Goal: Ask a question

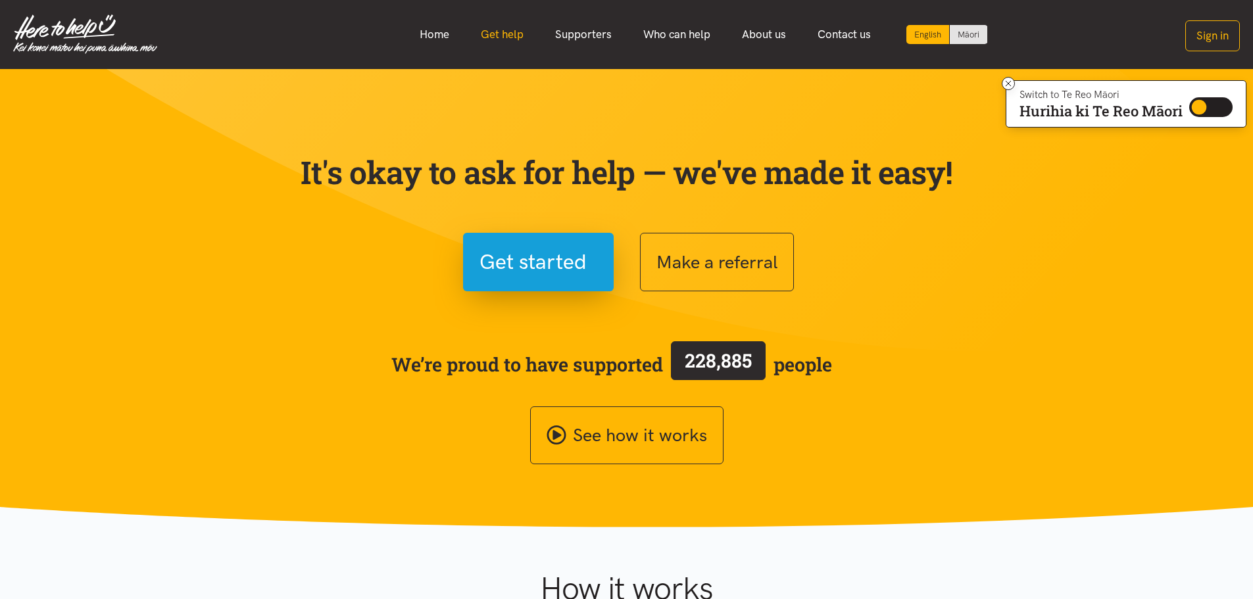
click at [503, 33] on link "Get help" at bounding box center [502, 34] width 74 height 28
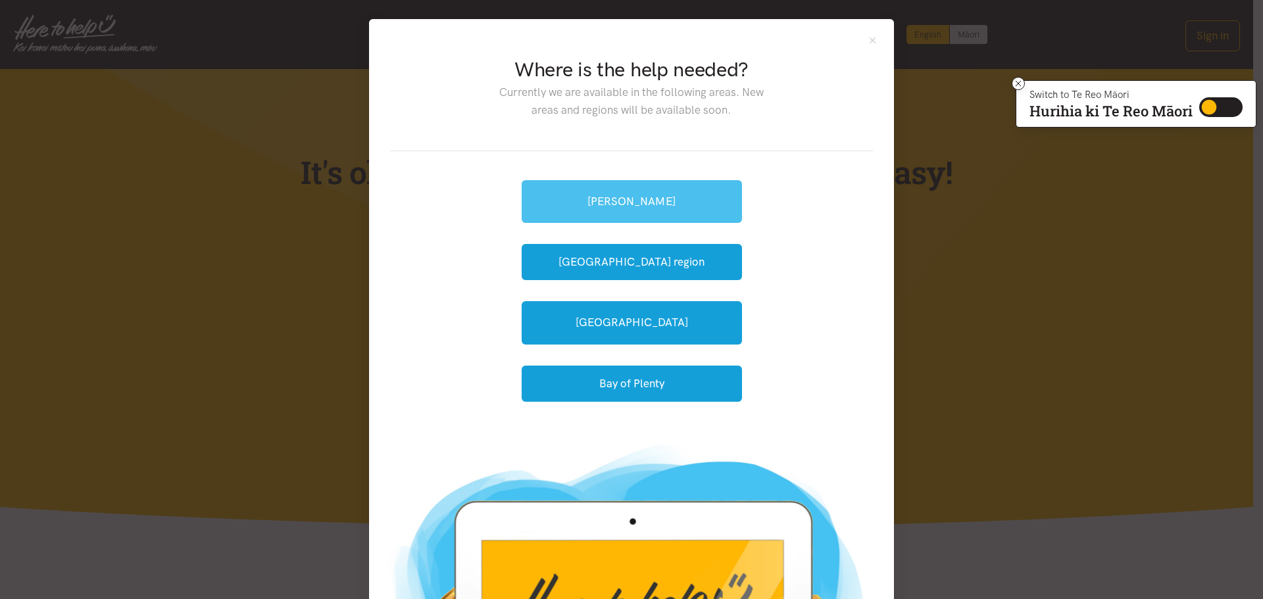
click at [628, 209] on link "[PERSON_NAME]" at bounding box center [632, 201] width 220 height 43
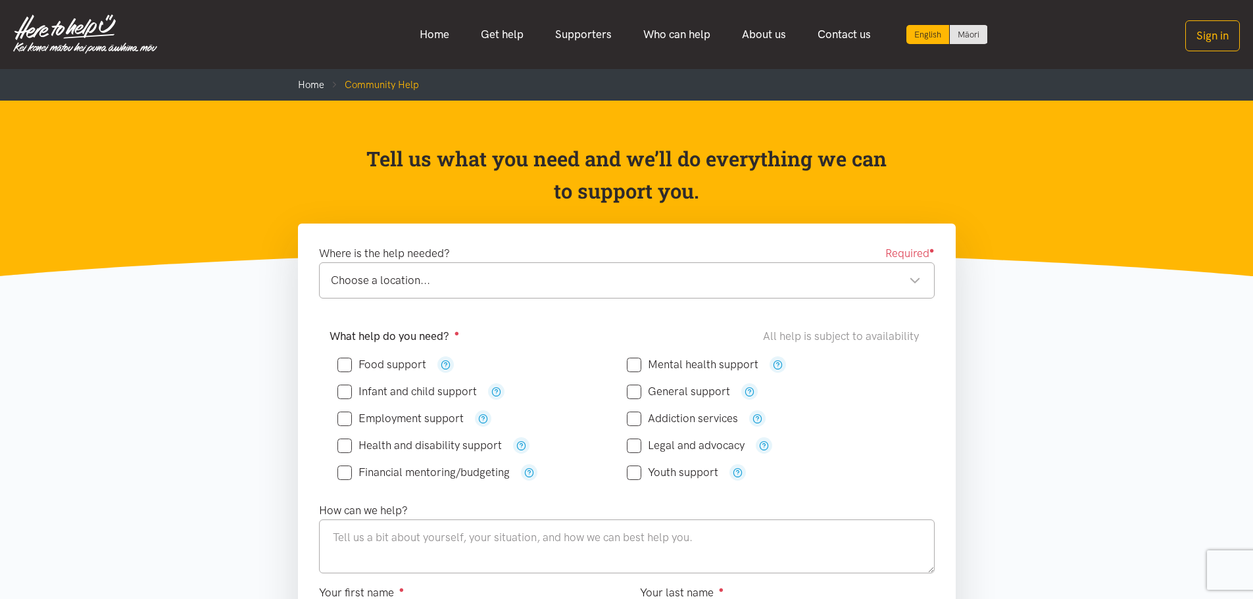
click at [378, 365] on input "Food support" at bounding box center [382, 364] width 89 height 11
checkbox input "true"
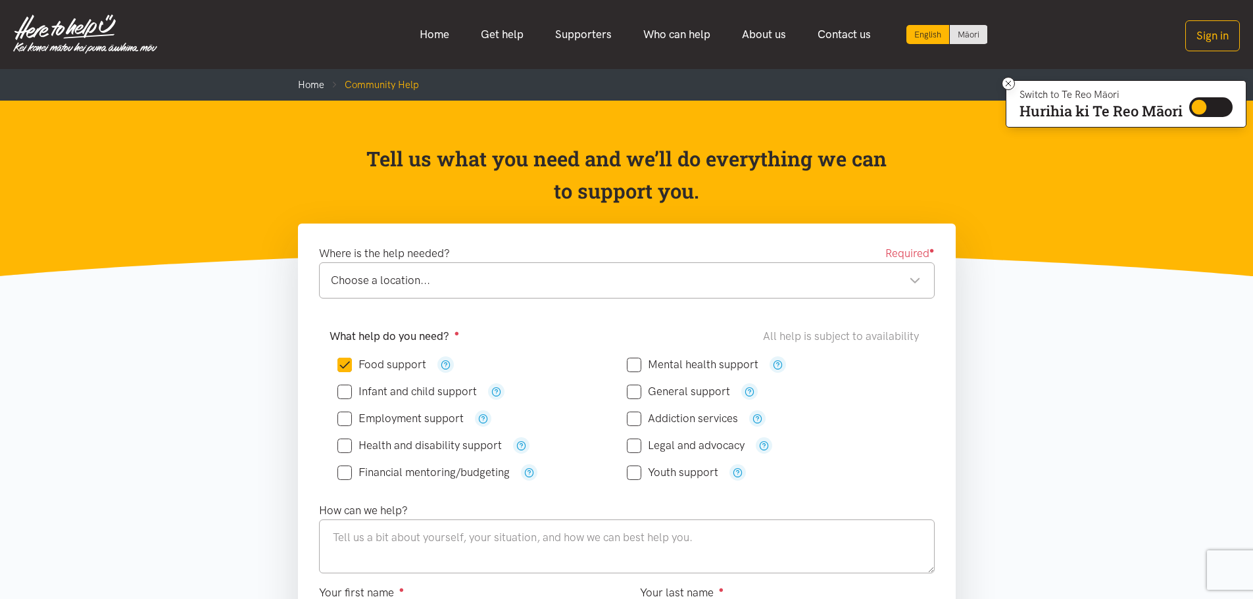
click at [382, 418] on input "Employment support" at bounding box center [401, 418] width 126 height 11
checkbox input "true"
click at [632, 470] on input "Youth support" at bounding box center [672, 472] width 91 height 11
checkbox input "true"
click at [642, 451] on input "Legal and advocacy" at bounding box center [686, 445] width 118 height 11
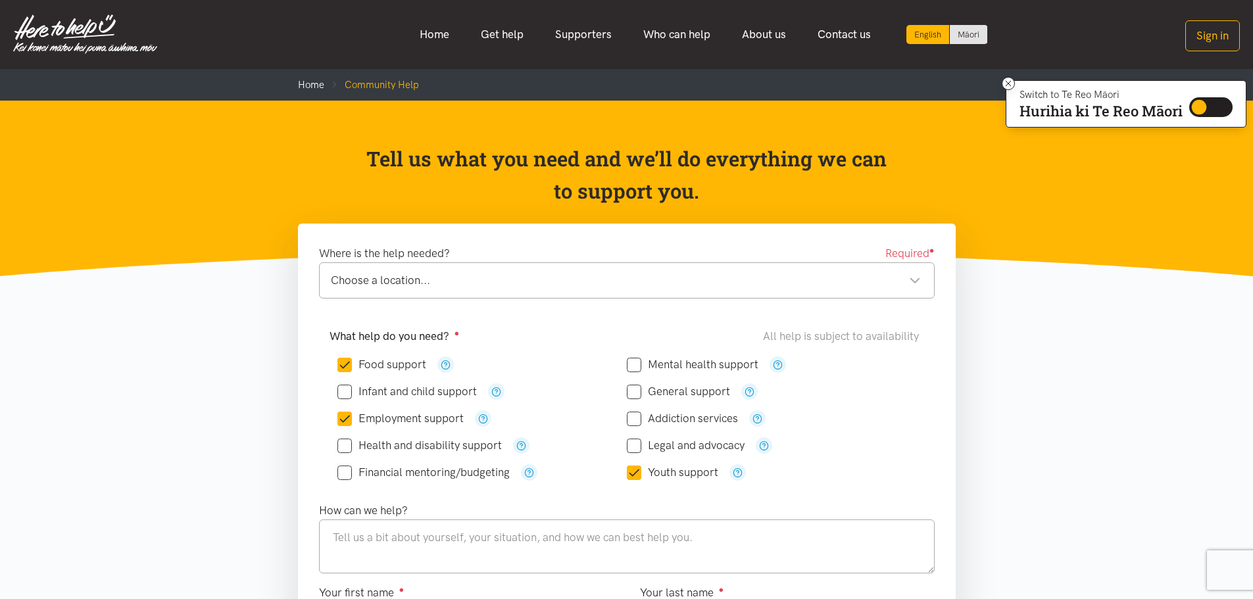
checkbox input "true"
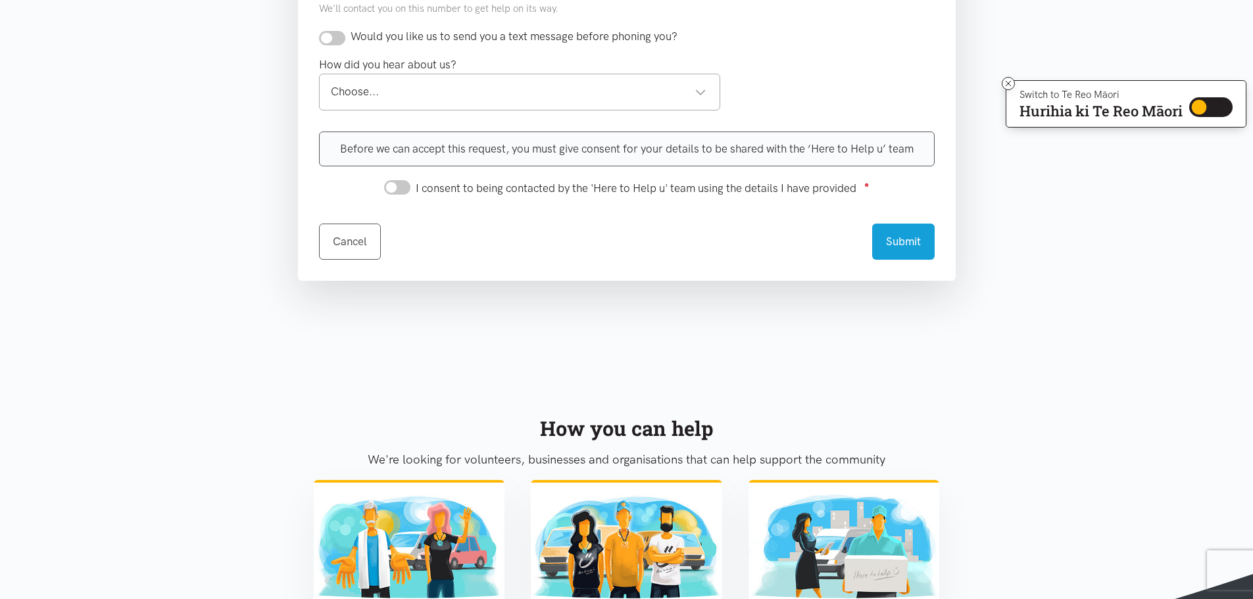
scroll to position [724, 0]
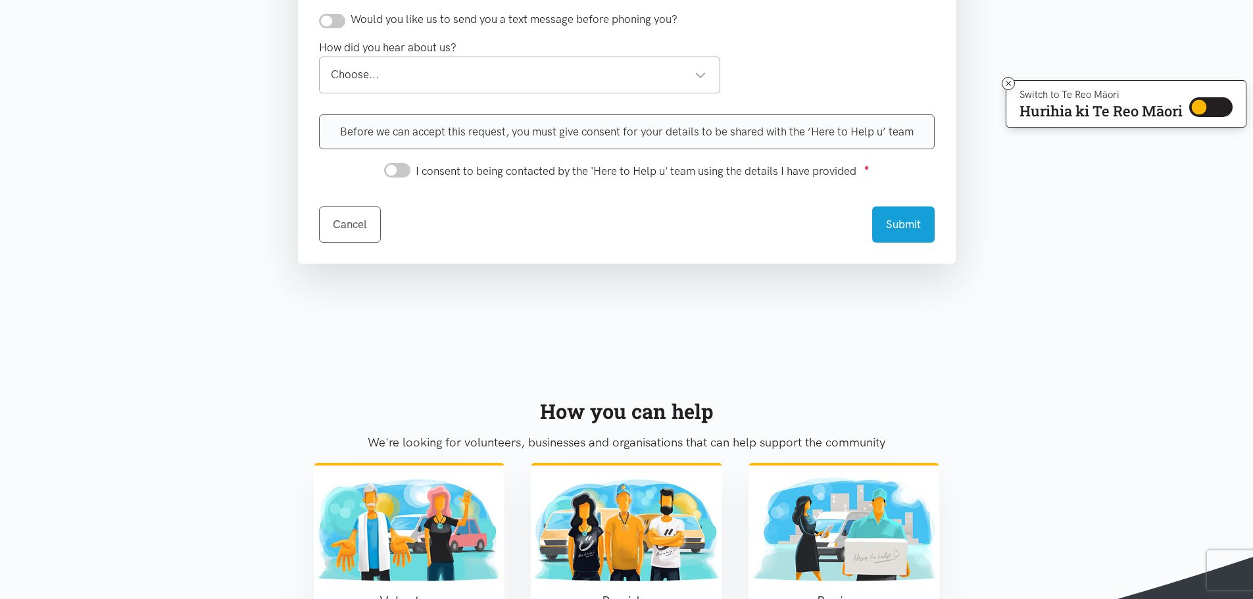
click at [699, 83] on div "Choose..." at bounding box center [519, 75] width 376 height 18
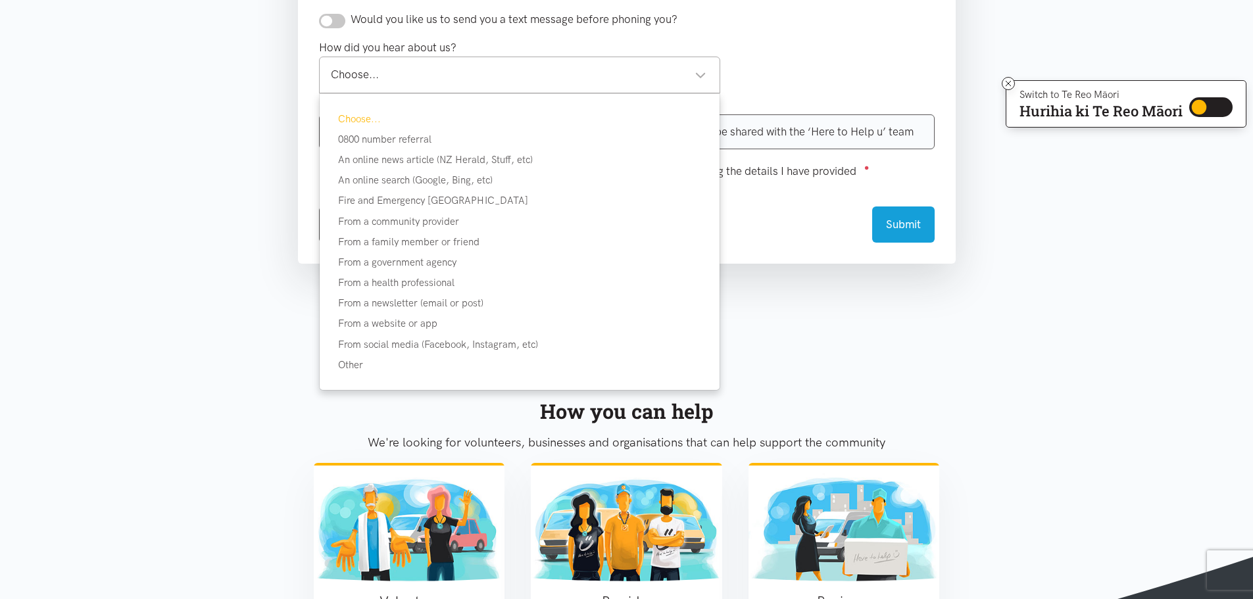
click at [699, 83] on div "Choose..." at bounding box center [519, 75] width 376 height 18
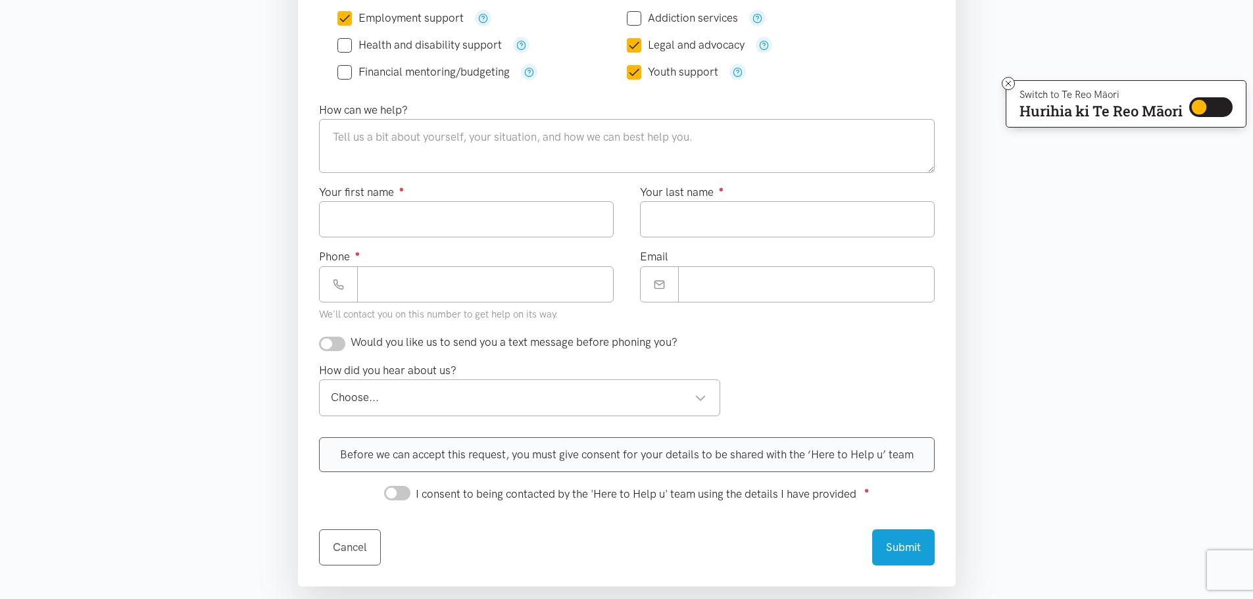
scroll to position [197, 0]
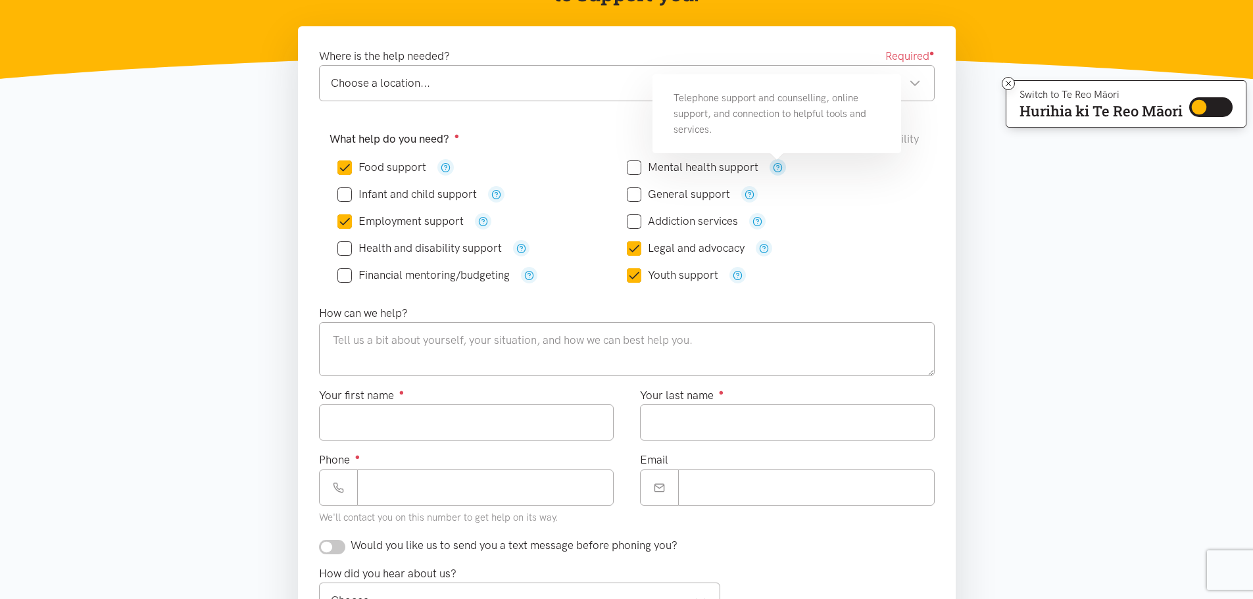
click at [782, 166] on icon "button" at bounding box center [778, 168] width 10 height 10
